Goal: Transaction & Acquisition: Purchase product/service

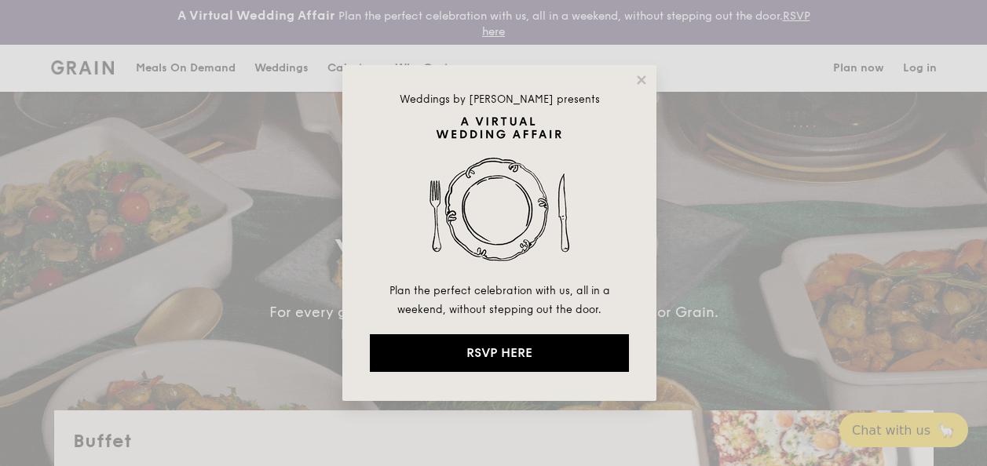
select select
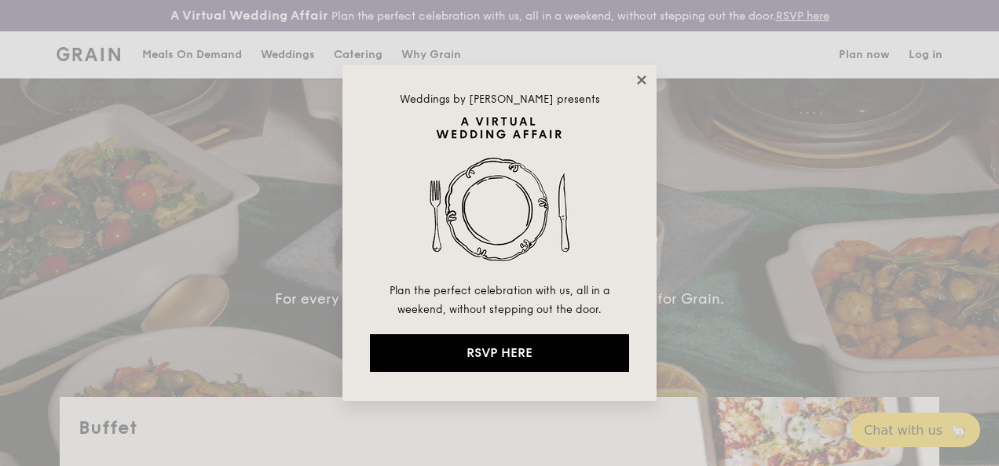
click at [641, 77] on icon at bounding box center [641, 80] width 14 height 14
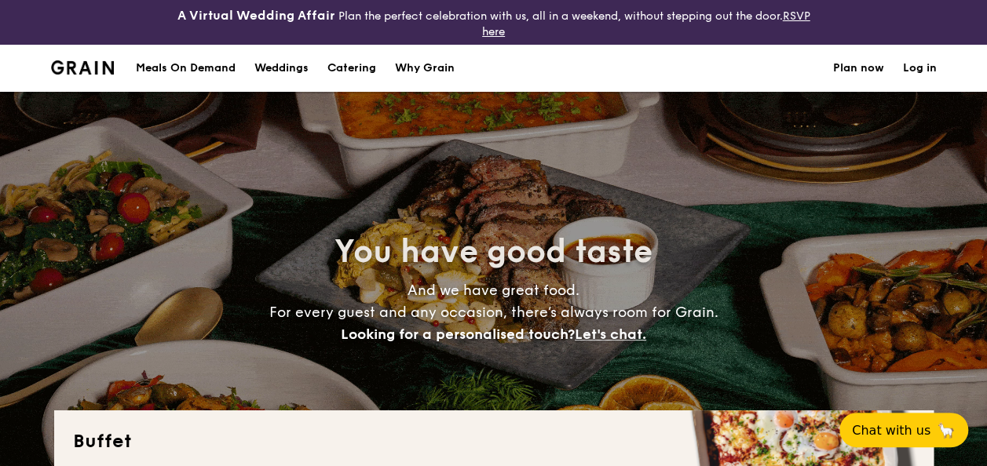
click at [349, 65] on h1 "Catering" at bounding box center [351, 68] width 49 height 47
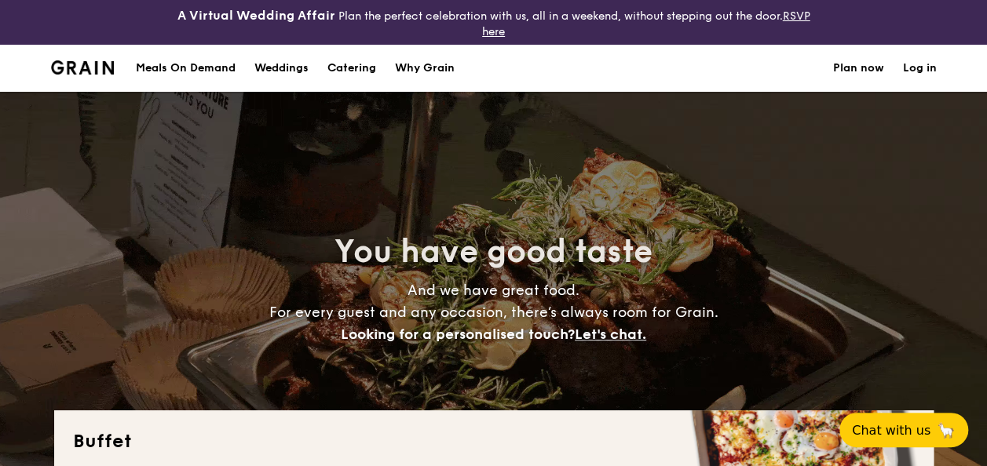
click at [358, 74] on h1 "Catering" at bounding box center [351, 68] width 49 height 47
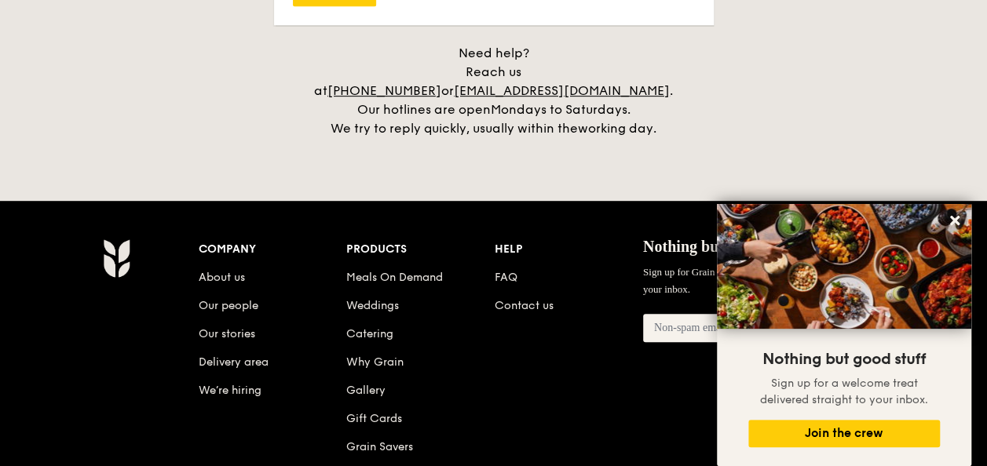
scroll to position [3339, 0]
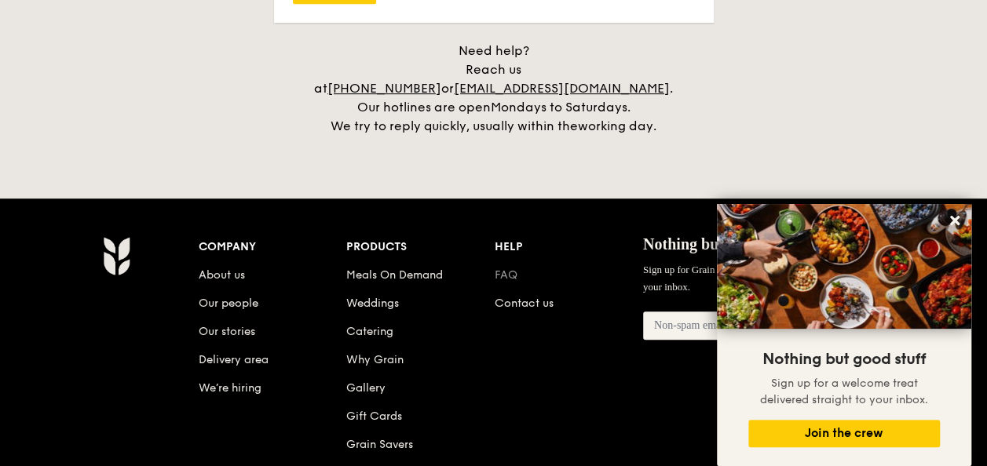
click at [505, 268] on link "FAQ" at bounding box center [506, 274] width 23 height 13
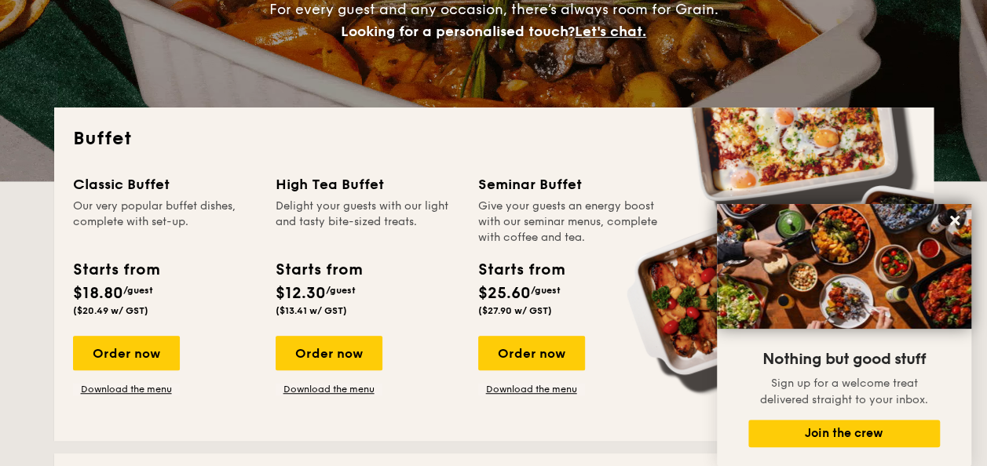
scroll to position [306, 0]
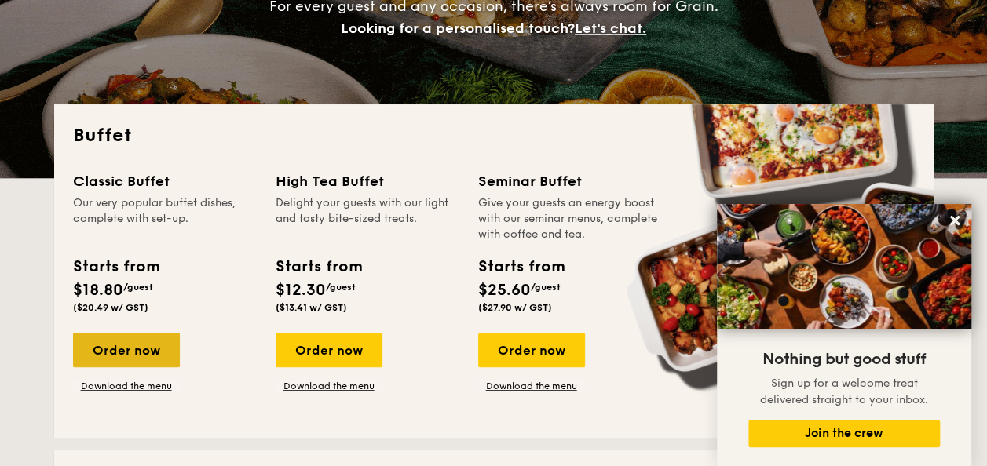
click at [110, 349] on div "Order now" at bounding box center [126, 350] width 107 height 35
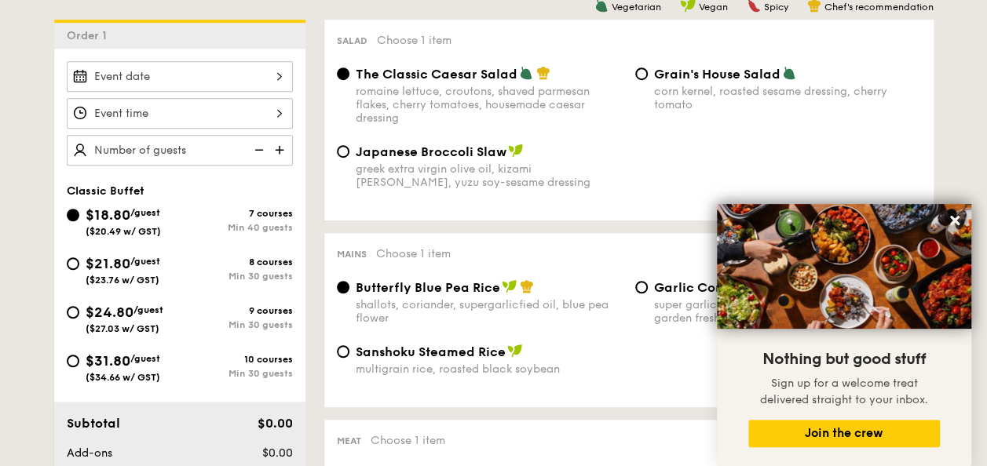
scroll to position [469, 0]
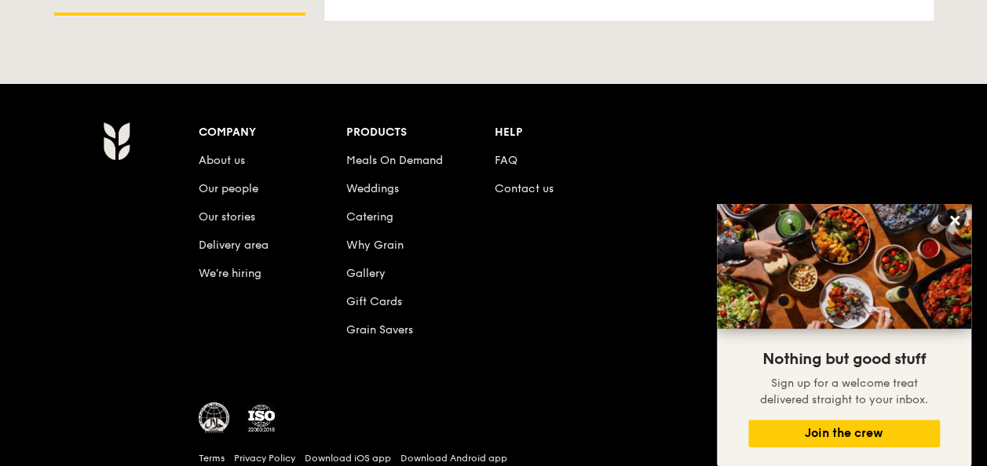
scroll to position [2339, 0]
